Goal: Information Seeking & Learning: Learn about a topic

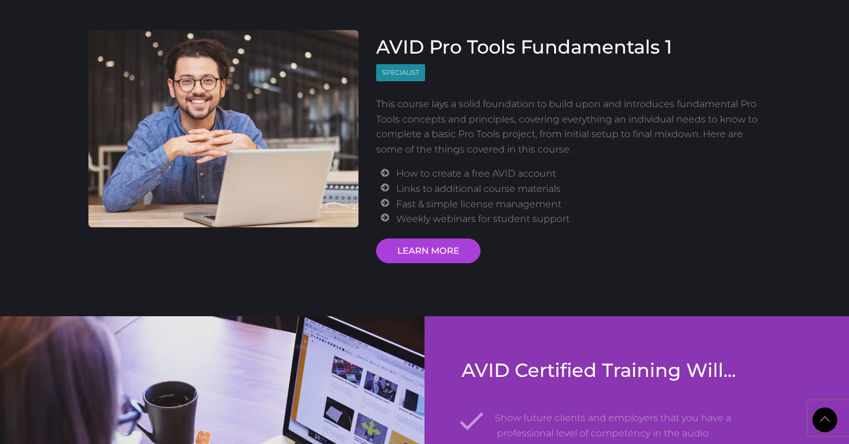
scroll to position [1531, 0]
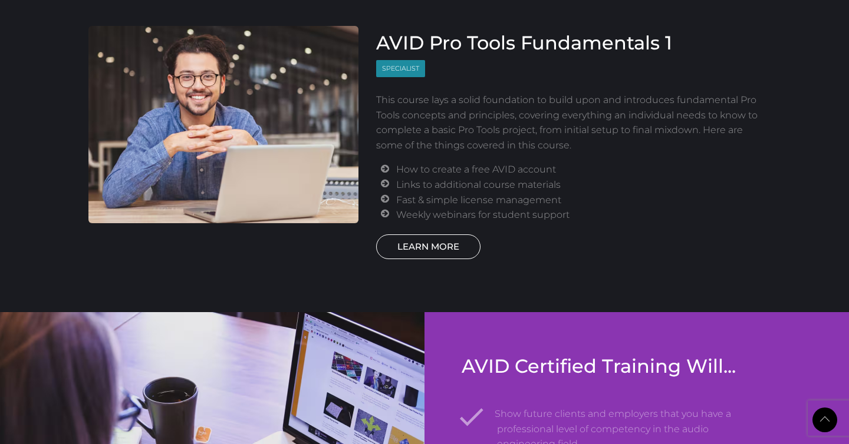
click at [437, 243] on link "LEARN MORE" at bounding box center [428, 247] width 104 height 25
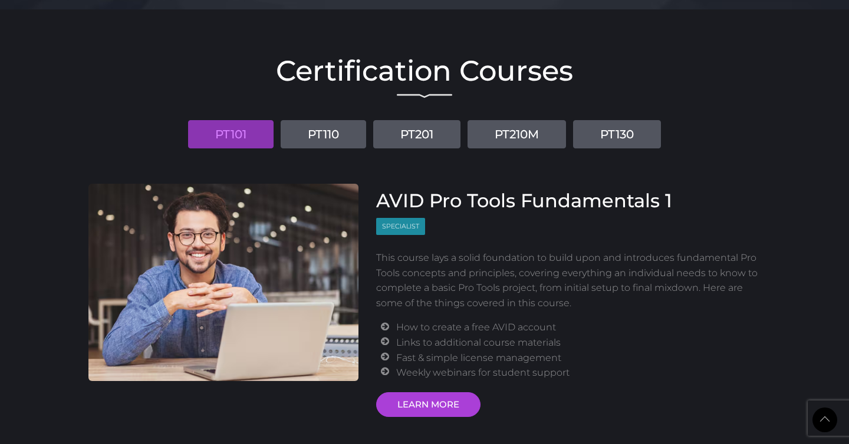
scroll to position [1353, 0]
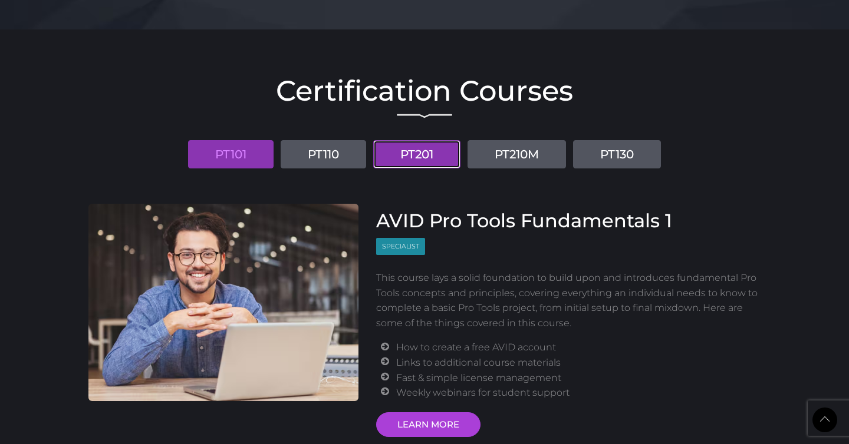
click at [424, 157] on link "PT201" at bounding box center [416, 154] width 87 height 28
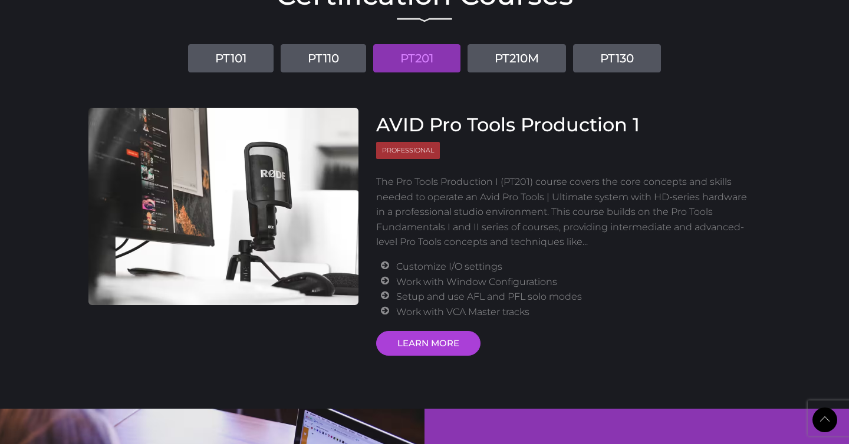
scroll to position [1450, 0]
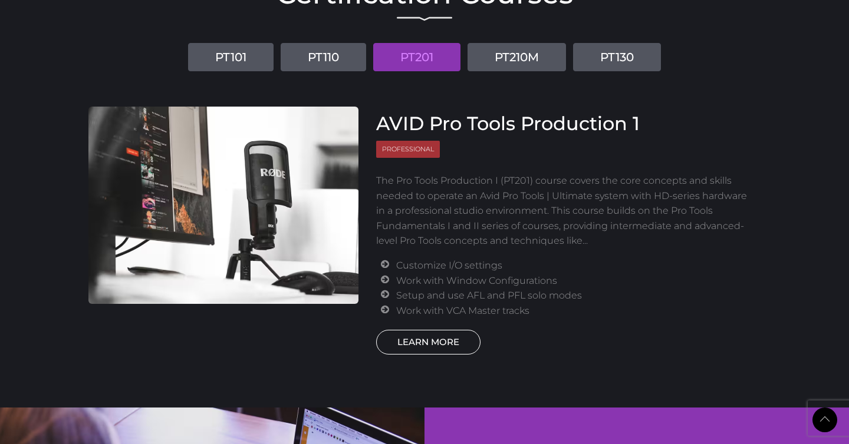
click at [434, 347] on link "LEARN MORE" at bounding box center [428, 342] width 104 height 25
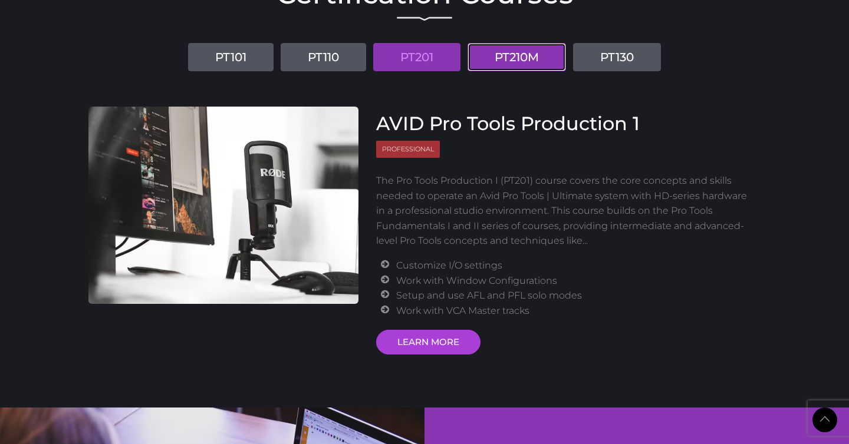
click at [523, 62] on link "PT210M" at bounding box center [516, 57] width 98 height 28
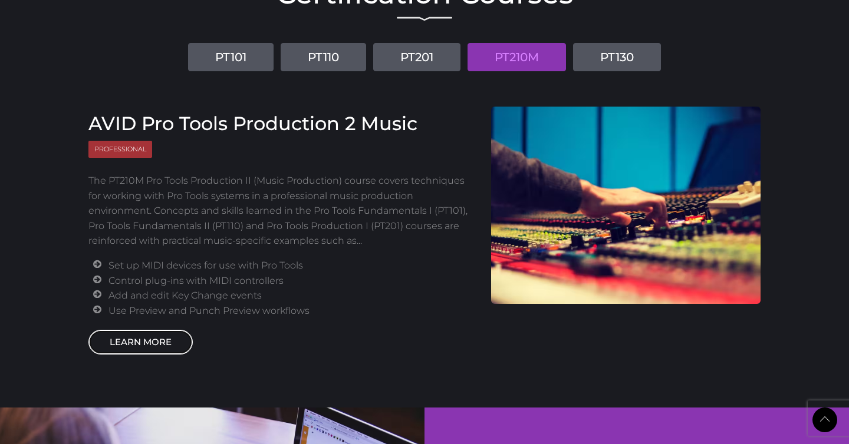
click at [120, 339] on link "LEARN MORE" at bounding box center [140, 342] width 104 height 25
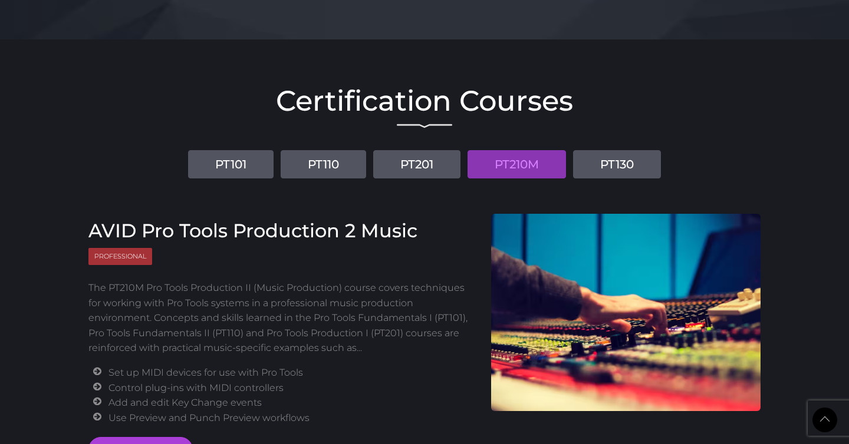
scroll to position [1343, 0]
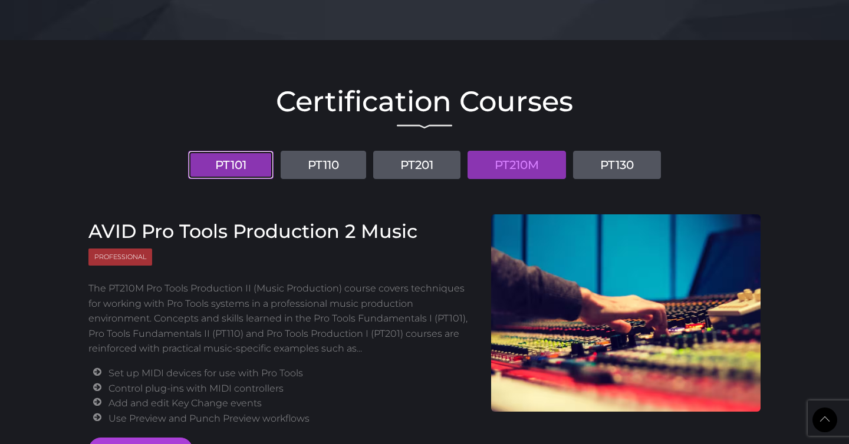
click at [239, 158] on link "PT101" at bounding box center [230, 165] width 85 height 28
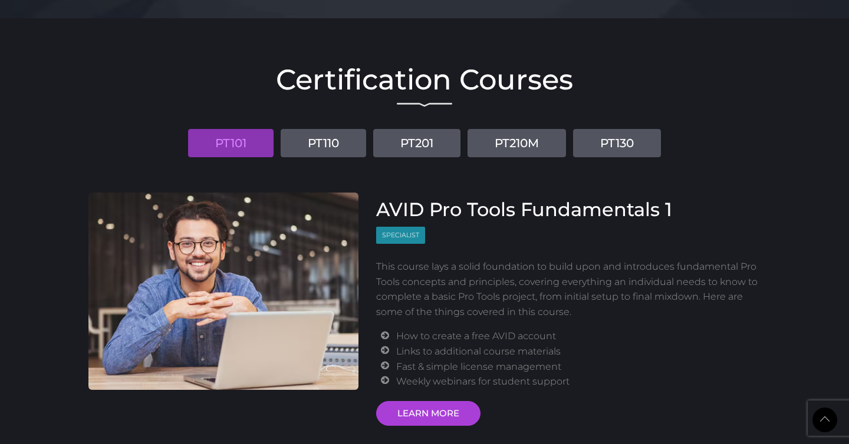
scroll to position [1365, 0]
click at [393, 404] on link "LEARN MORE" at bounding box center [428, 413] width 104 height 25
click at [344, 140] on link "PT110" at bounding box center [323, 142] width 85 height 28
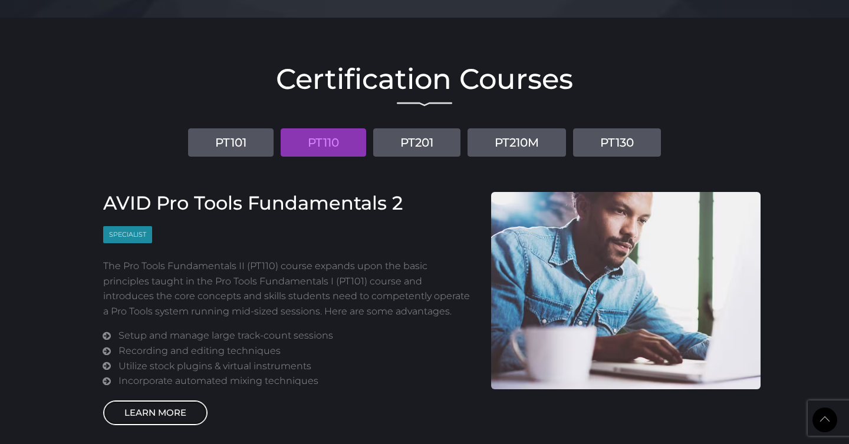
click at [188, 408] on link "LEARN MORE" at bounding box center [155, 413] width 104 height 25
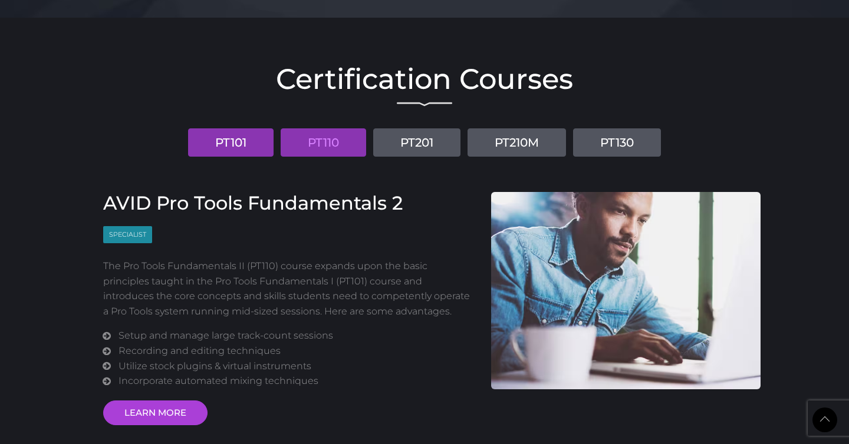
click at [228, 148] on link "PT101" at bounding box center [230, 142] width 85 height 28
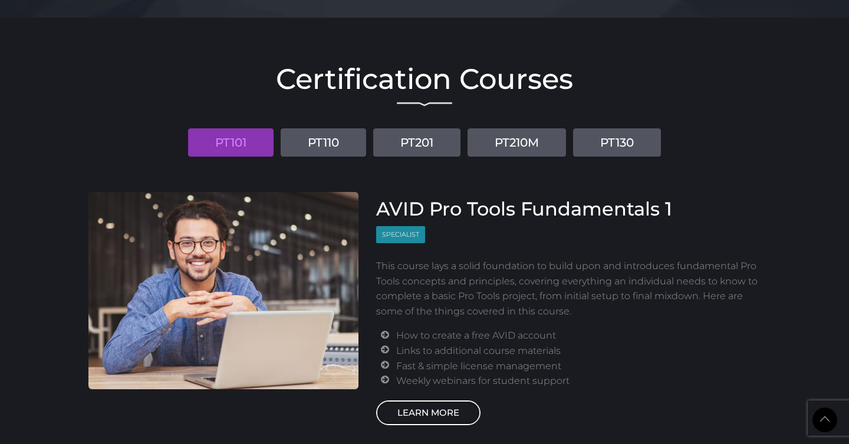
click at [411, 405] on link "LEARN MORE" at bounding box center [428, 413] width 104 height 25
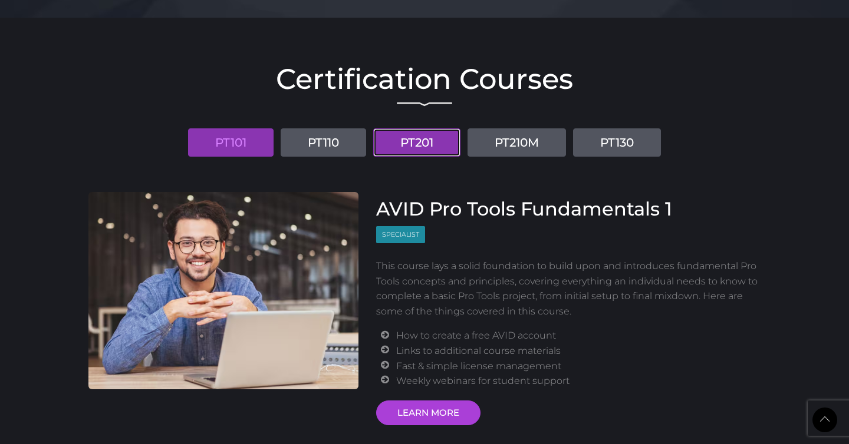
click at [417, 142] on link "PT201" at bounding box center [416, 142] width 87 height 28
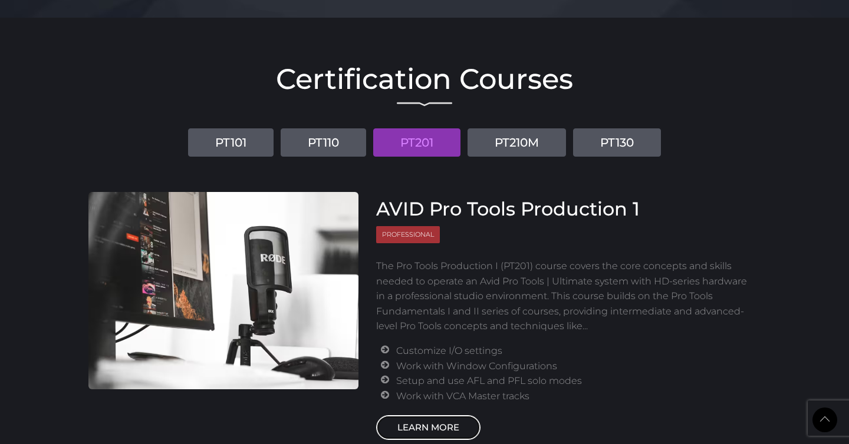
click at [416, 425] on link "LEARN MORE" at bounding box center [428, 428] width 104 height 25
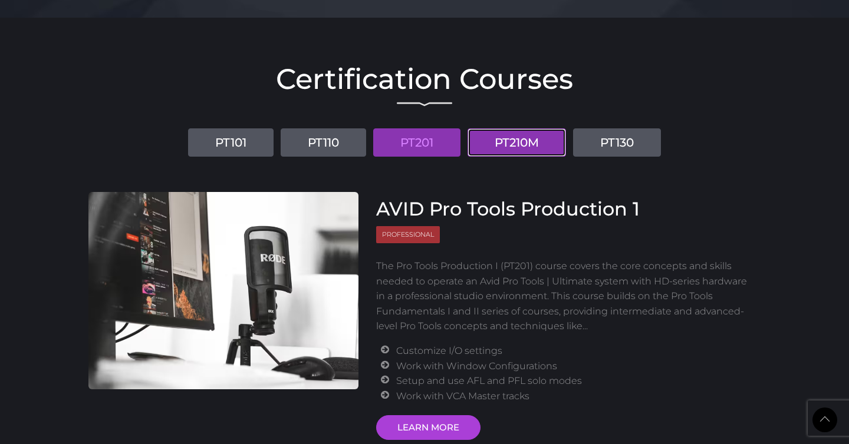
click at [505, 150] on link "PT210M" at bounding box center [516, 142] width 98 height 28
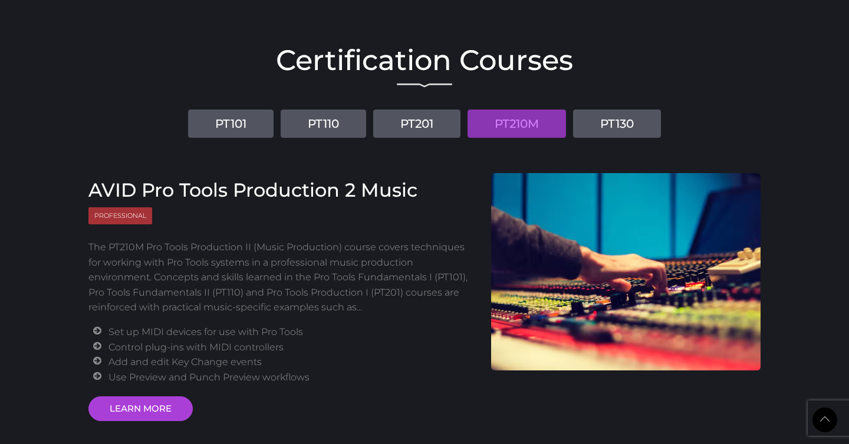
scroll to position [1386, 0]
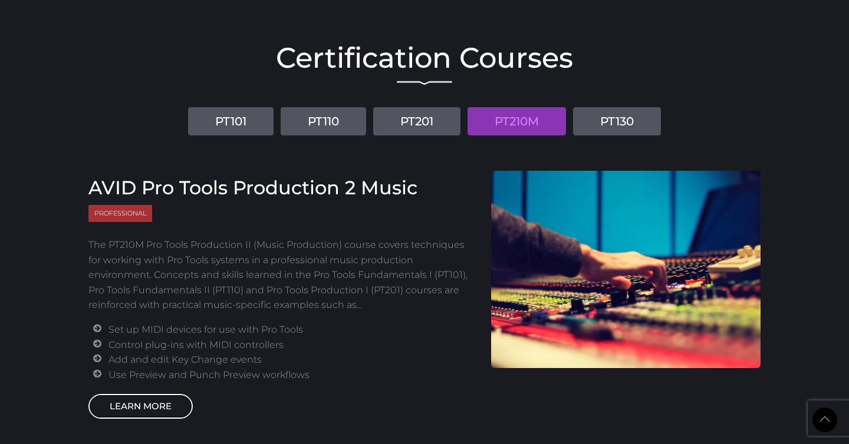
click at [133, 409] on link "LEARN MORE" at bounding box center [140, 406] width 104 height 25
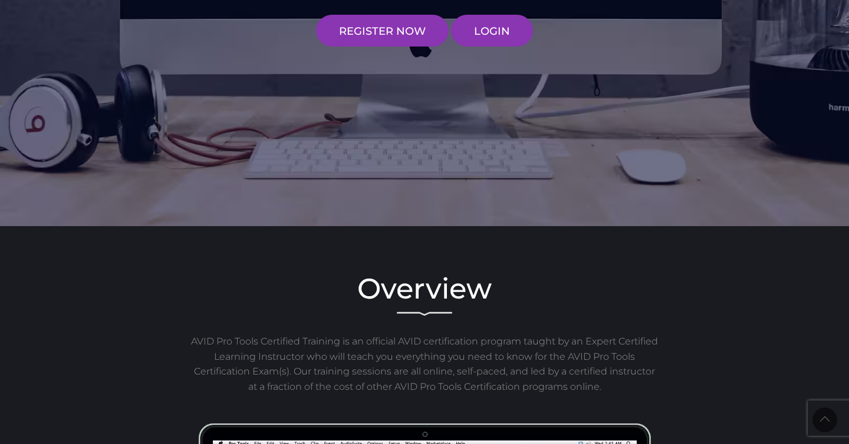
scroll to position [0, 0]
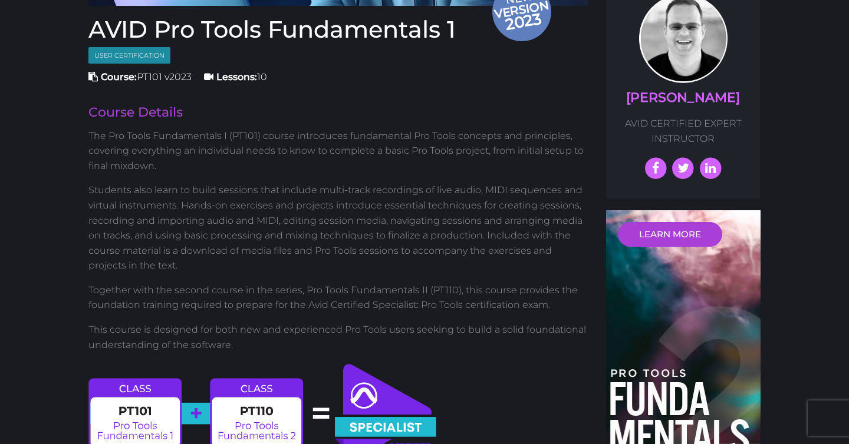
scroll to position [318, 0]
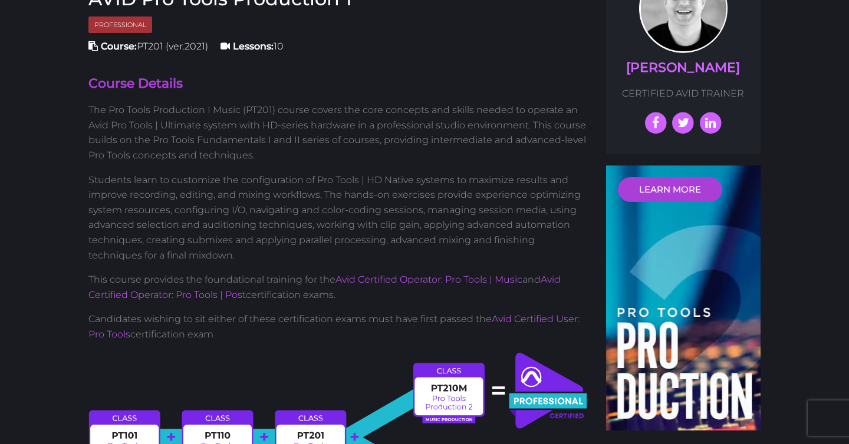
scroll to position [345, 0]
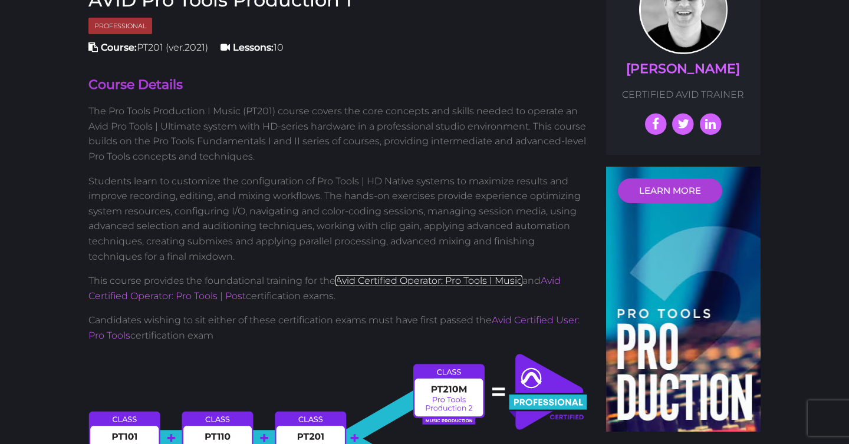
click at [456, 282] on link "Avid Certified Operator: Pro Tools | Music" at bounding box center [428, 280] width 187 height 11
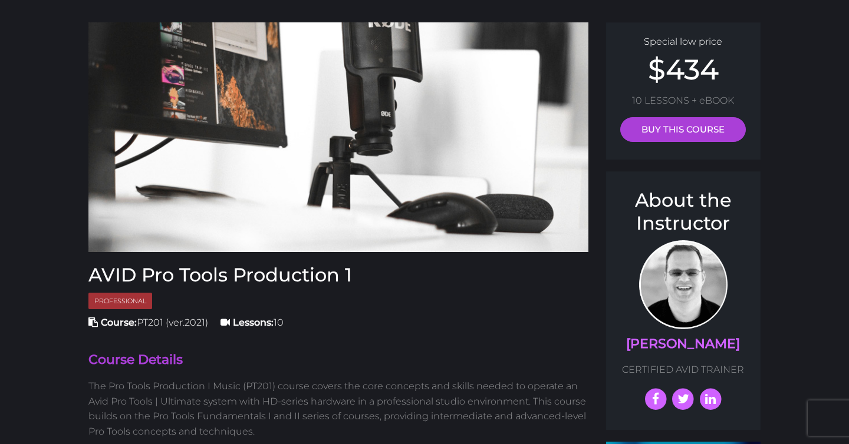
scroll to position [0, 0]
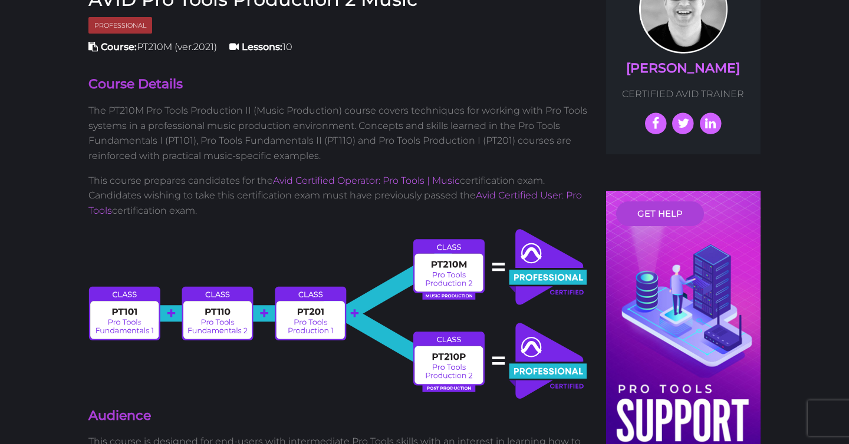
scroll to position [349, 0]
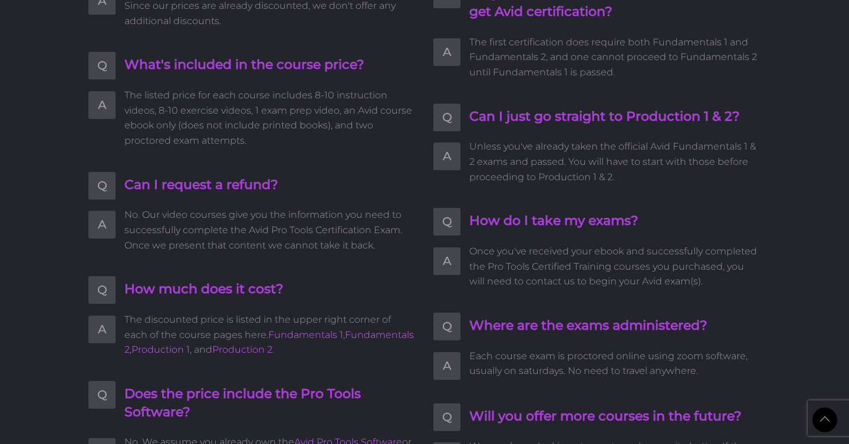
scroll to position [2538, 0]
